Goal: Task Accomplishment & Management: Use online tool/utility

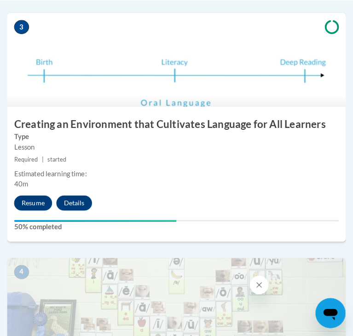
scroll to position [772, 0]
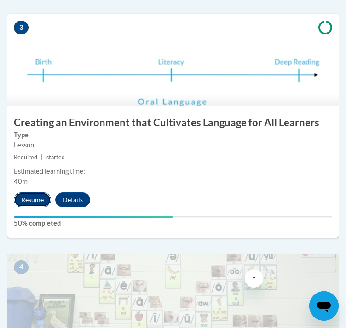
click at [41, 207] on button "Resume" at bounding box center [32, 200] width 37 height 15
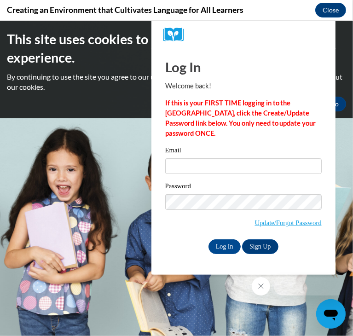
scroll to position [0, 0]
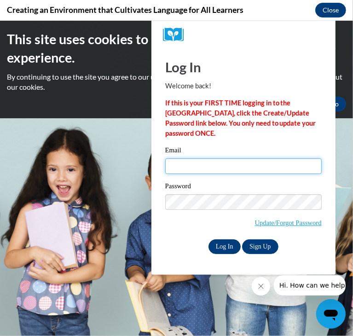
type input "[EMAIL_ADDRESS][DOMAIN_NAME]"
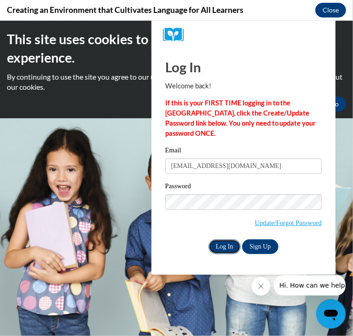
click at [228, 240] on input "Log In" at bounding box center [224, 246] width 32 height 15
